Goal: Find specific page/section: Find specific page/section

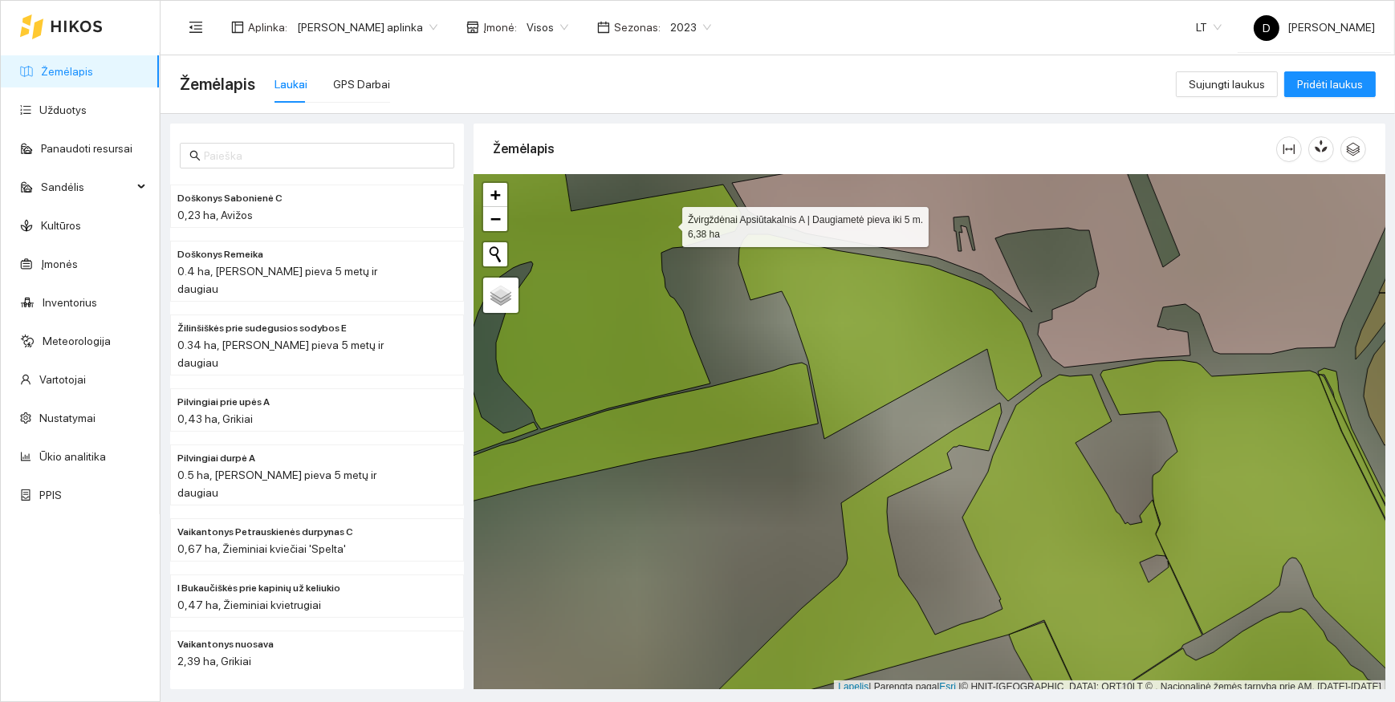
scroll to position [4, 0]
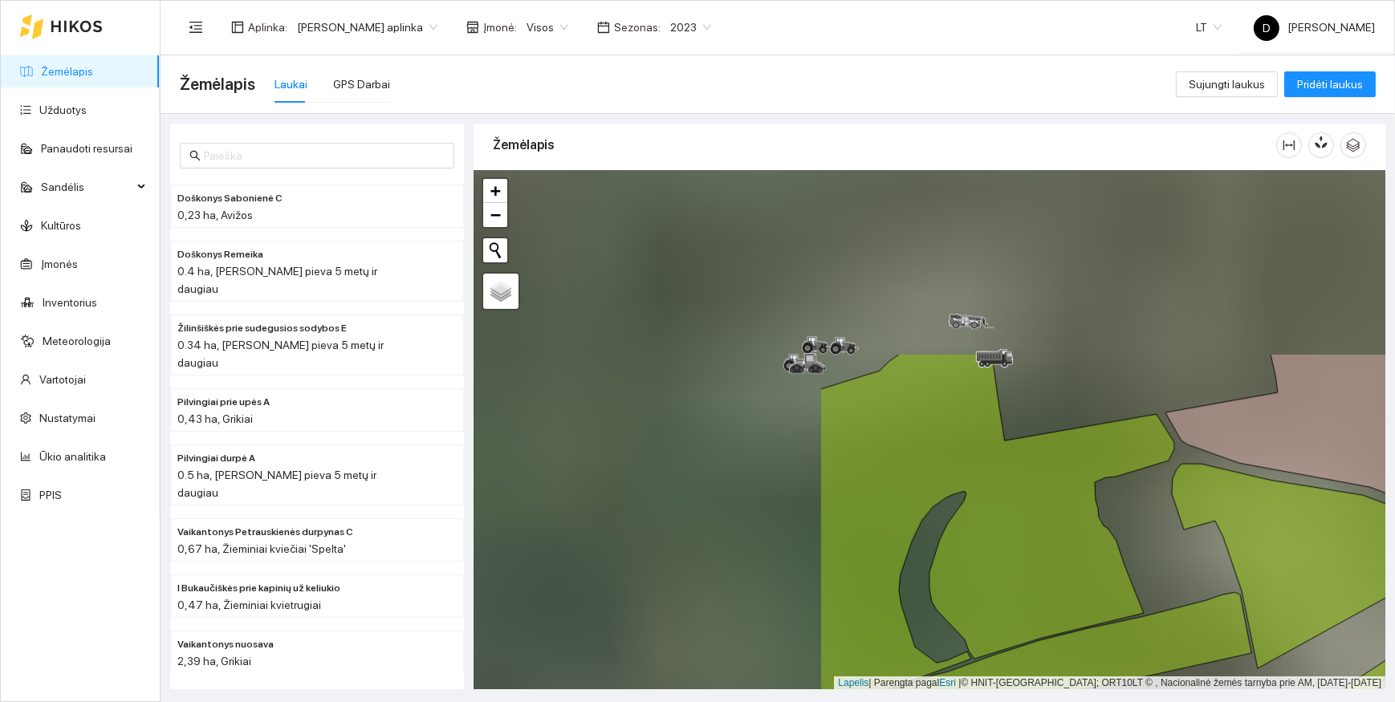
drag, startPoint x: 659, startPoint y: 216, endPoint x: 1097, endPoint y: 451, distance: 497.2
click at [1097, 451] on icon at bounding box center [997, 533] width 354 height 359
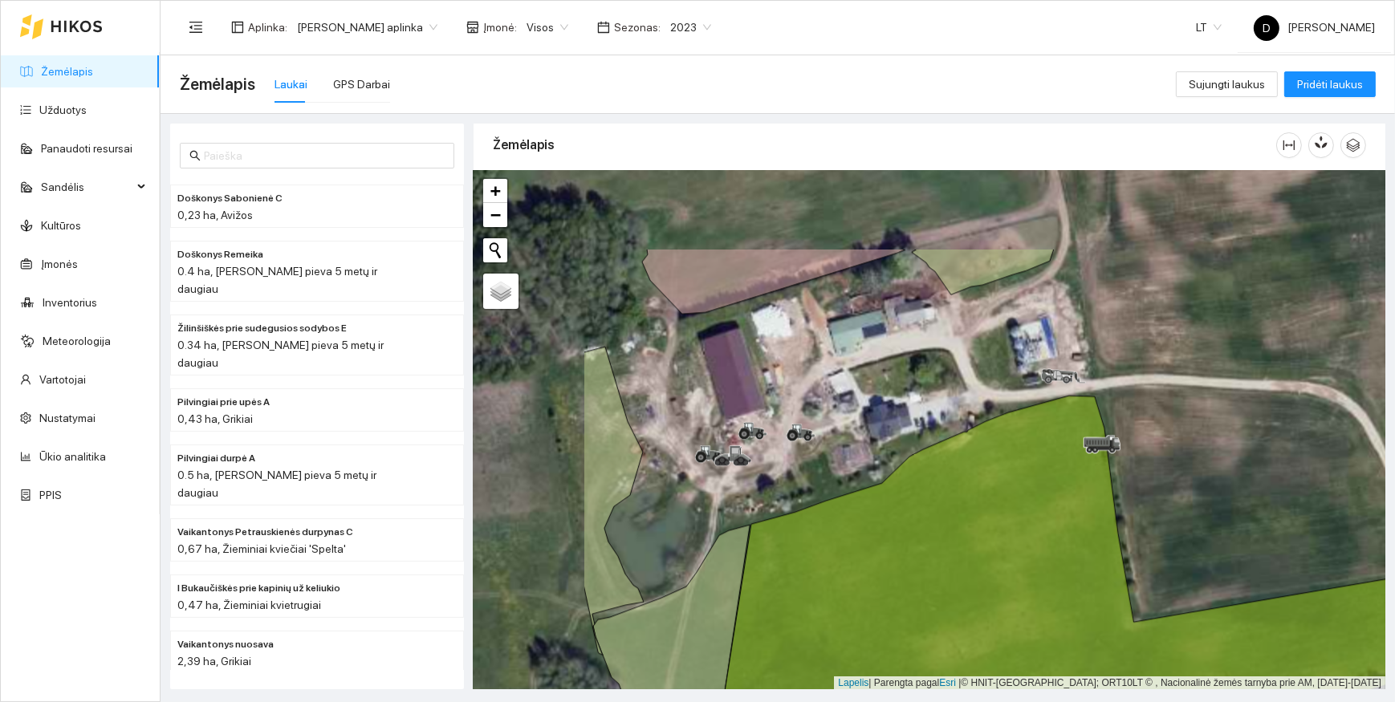
drag, startPoint x: 924, startPoint y: 335, endPoint x: 1127, endPoint y: 465, distance: 240.8
click at [1127, 465] on div at bounding box center [929, 430] width 912 height 519
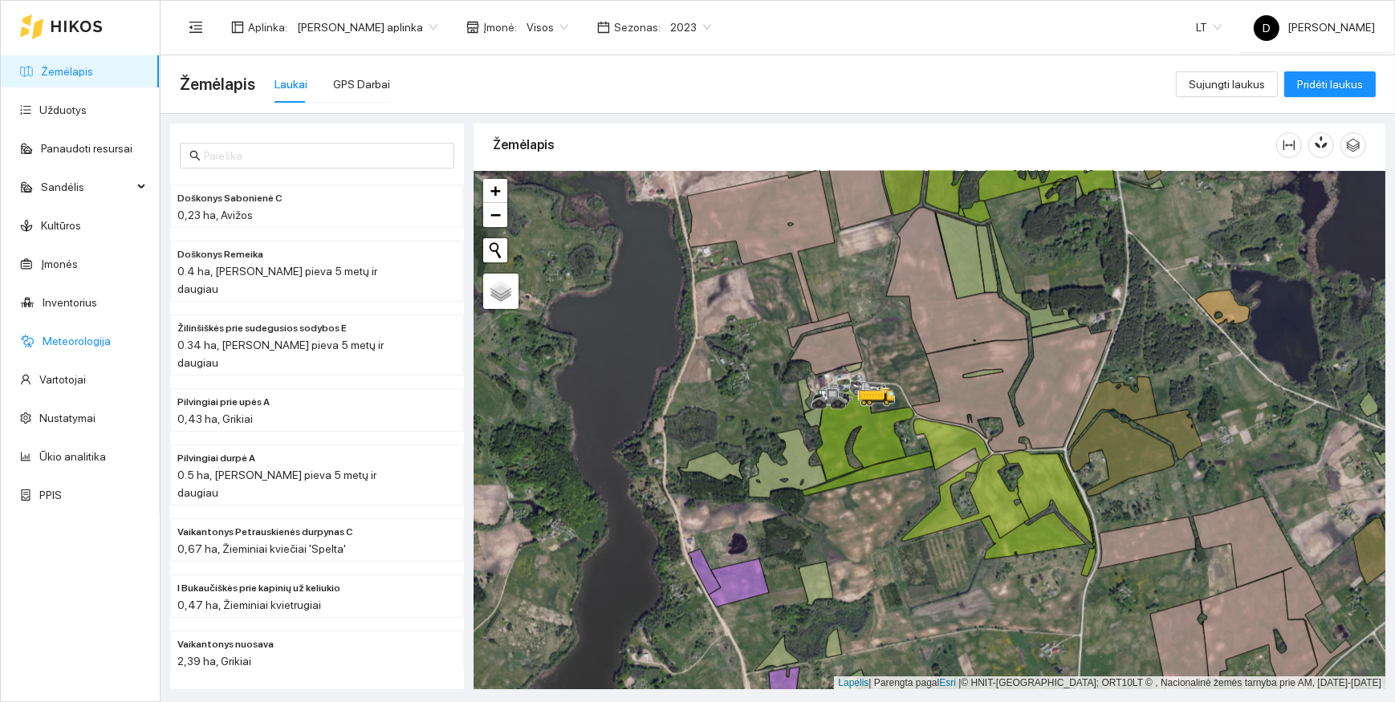
click at [98, 335] on link "Meteorologija" at bounding box center [77, 341] width 68 height 13
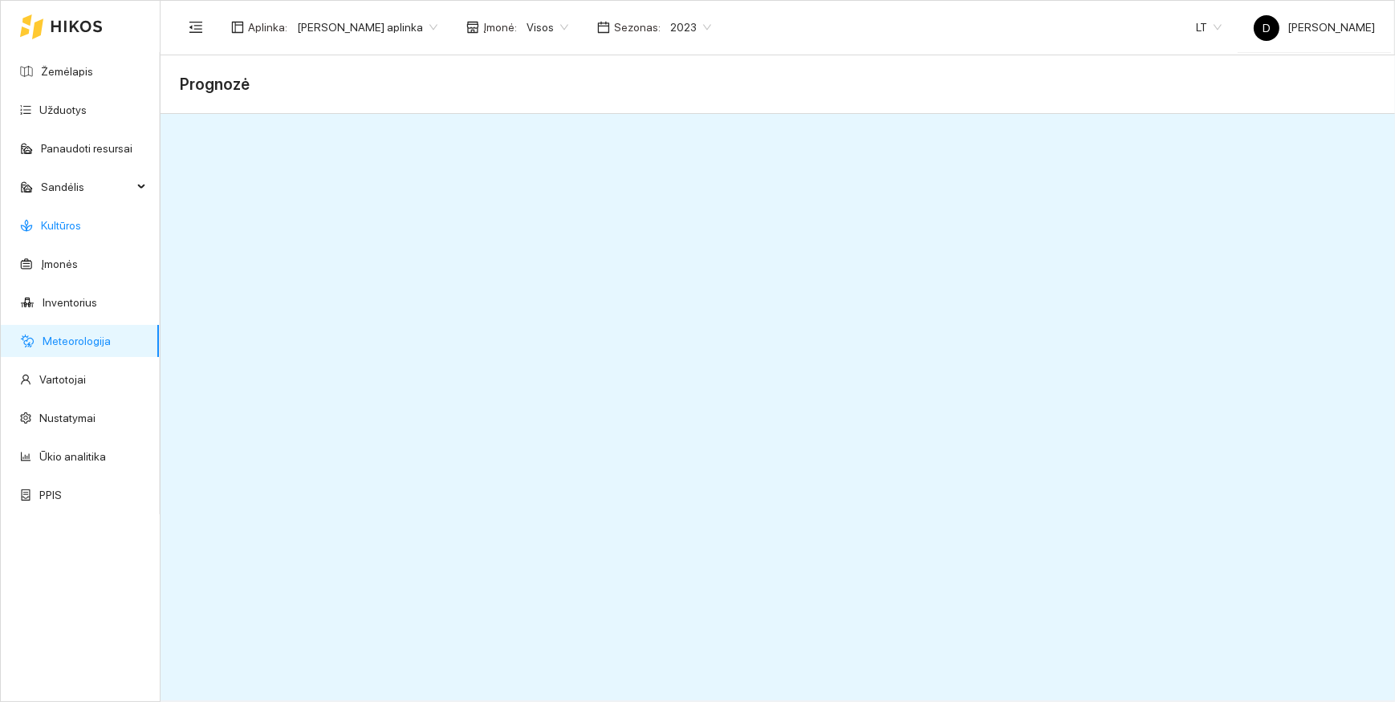
click at [72, 229] on link "Kultūros" at bounding box center [61, 225] width 40 height 13
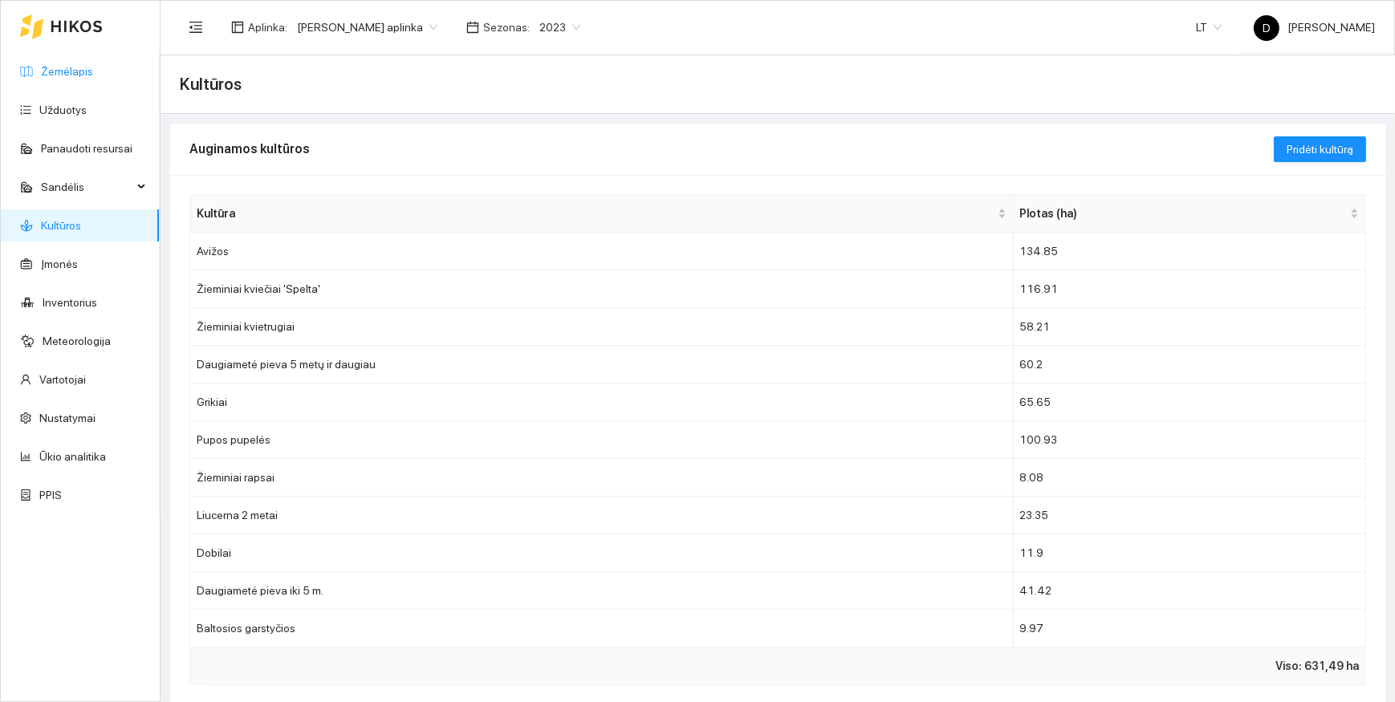
click at [65, 71] on link "Žemėlapis" at bounding box center [67, 71] width 52 height 13
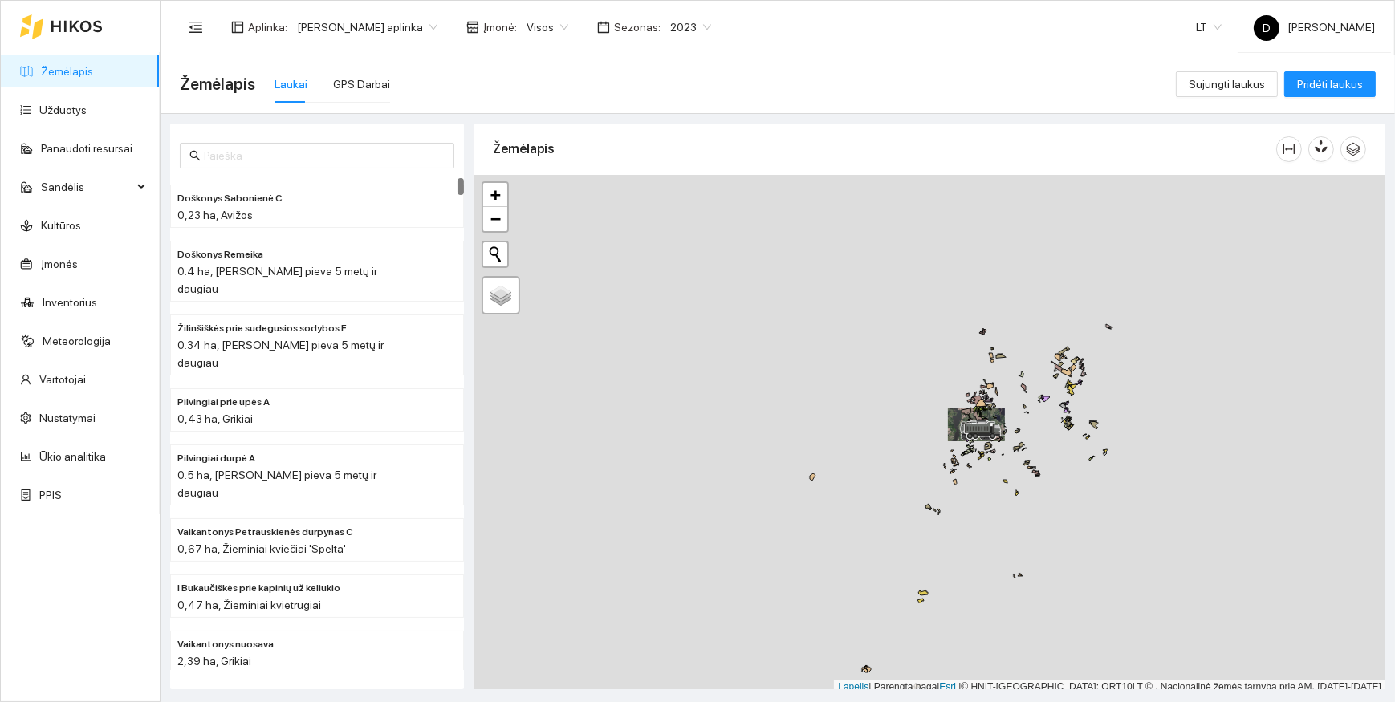
scroll to position [4, 0]
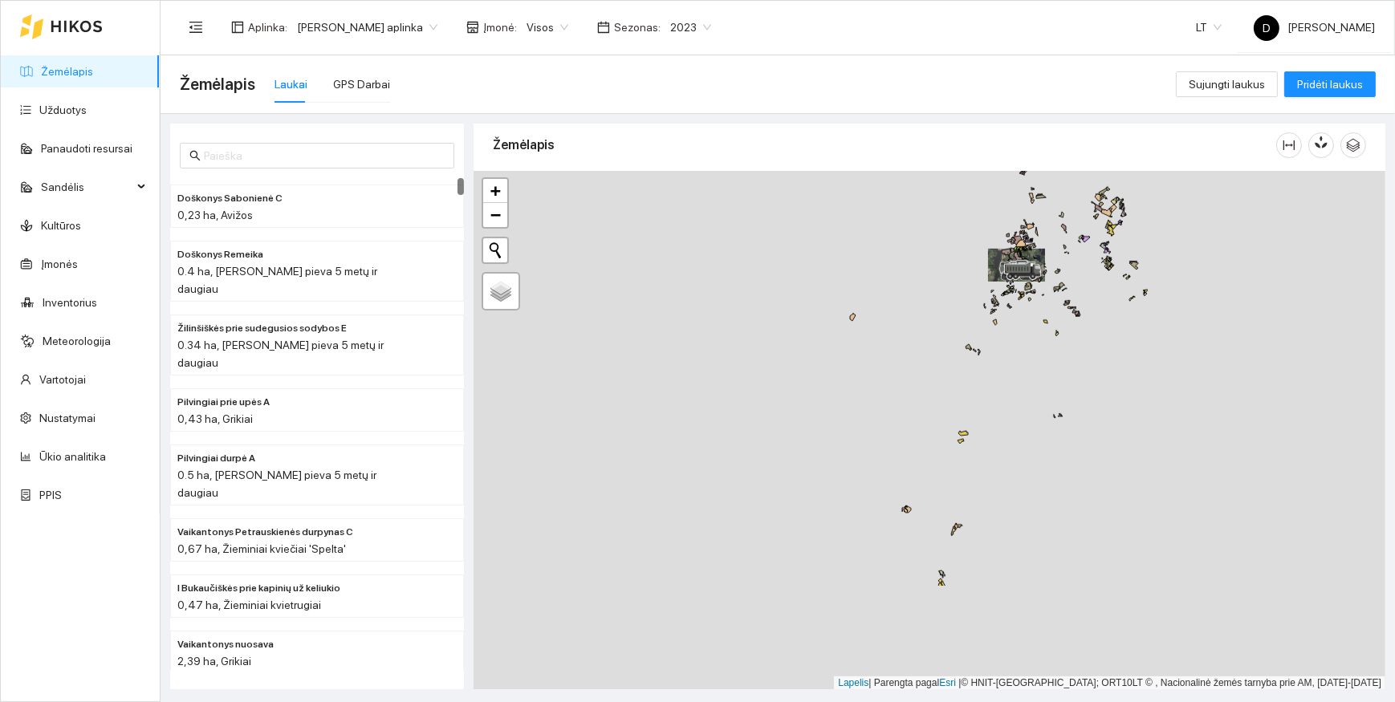
drag, startPoint x: 985, startPoint y: 473, endPoint x: 1050, endPoint y: 273, distance: 210.1
click at [1050, 273] on div at bounding box center [929, 430] width 912 height 519
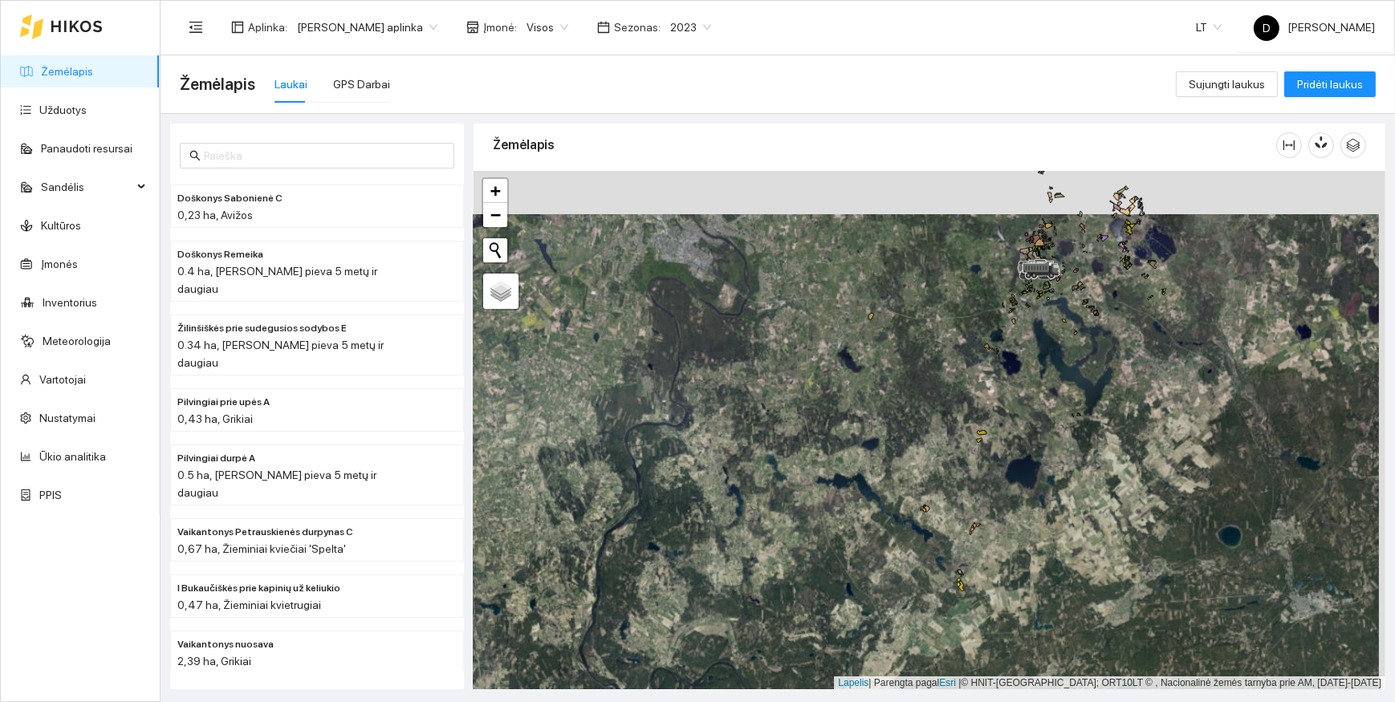
drag, startPoint x: 1025, startPoint y: 406, endPoint x: 1058, endPoint y: 478, distance: 79.7
click at [1058, 478] on div at bounding box center [929, 430] width 912 height 519
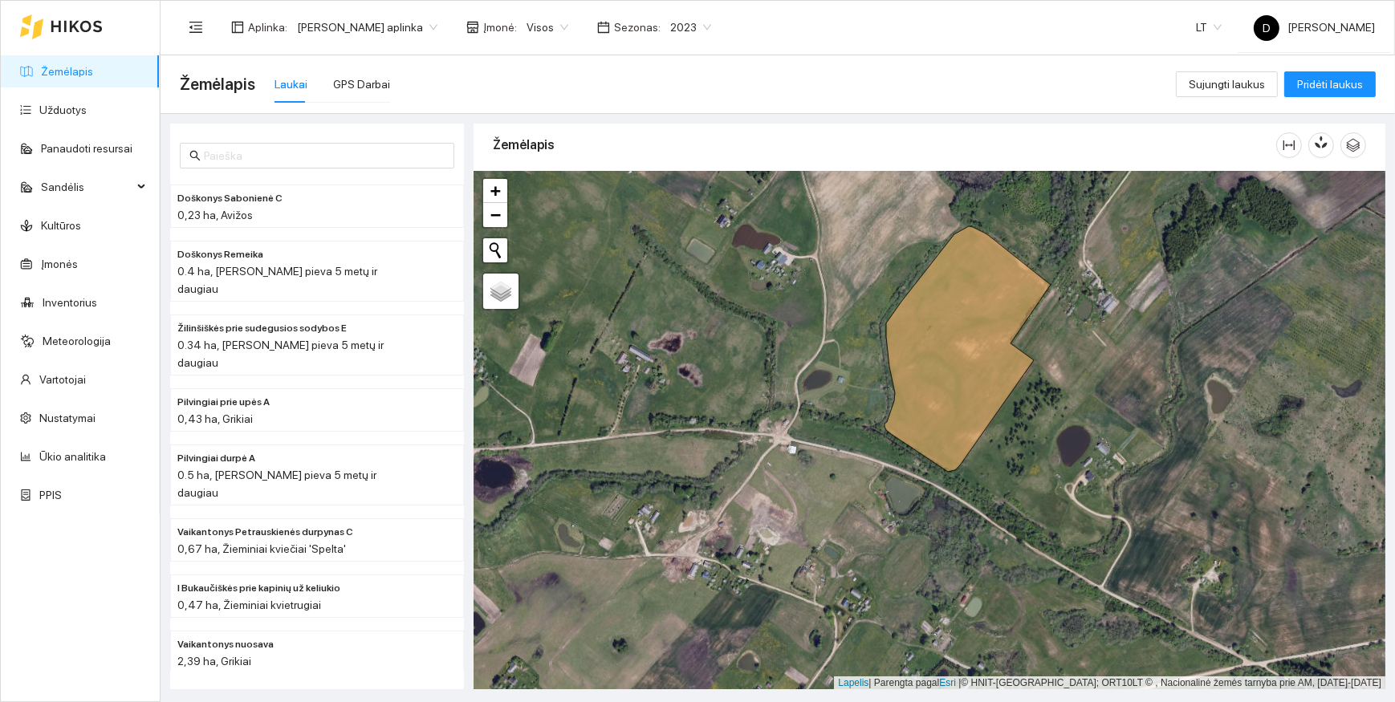
click at [706, 22] on span "2023" at bounding box center [690, 27] width 41 height 24
click at [685, 186] on div "2025" at bounding box center [692, 186] width 42 height 18
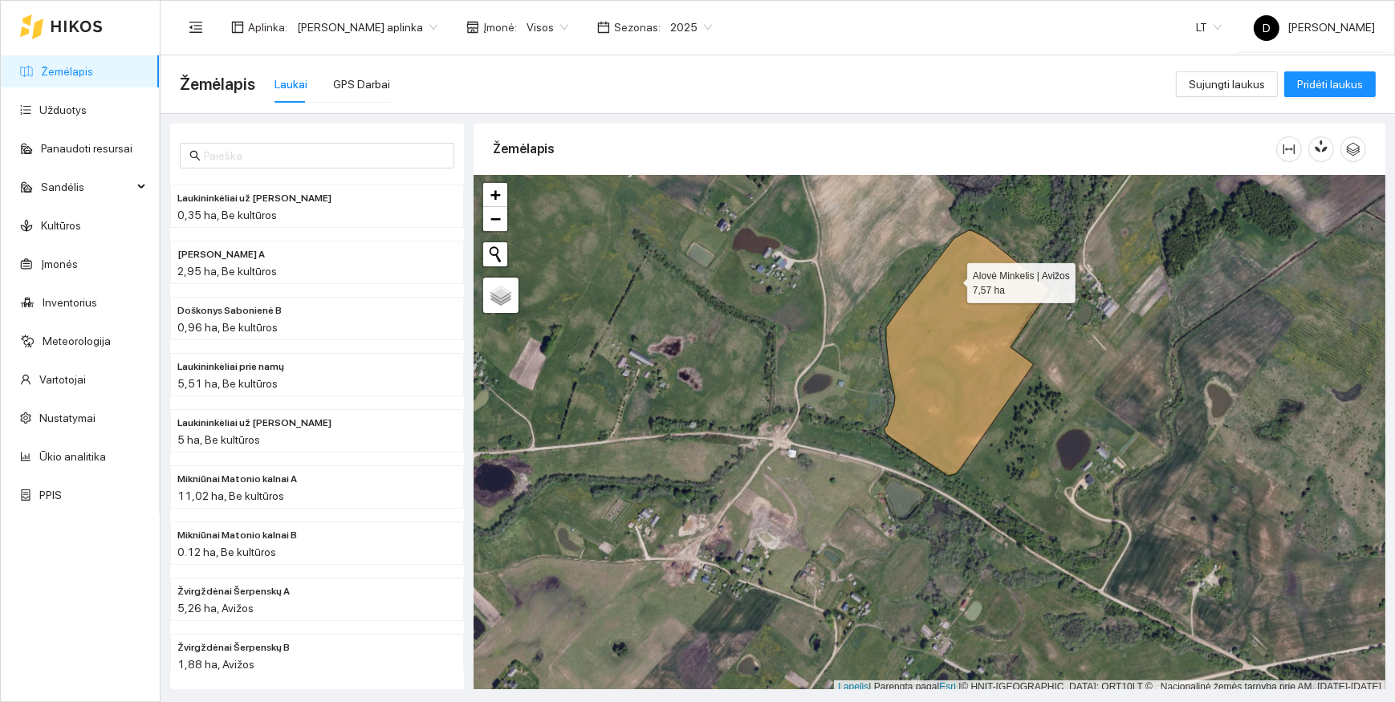
scroll to position [4, 0]
